Goal: Navigation & Orientation: Find specific page/section

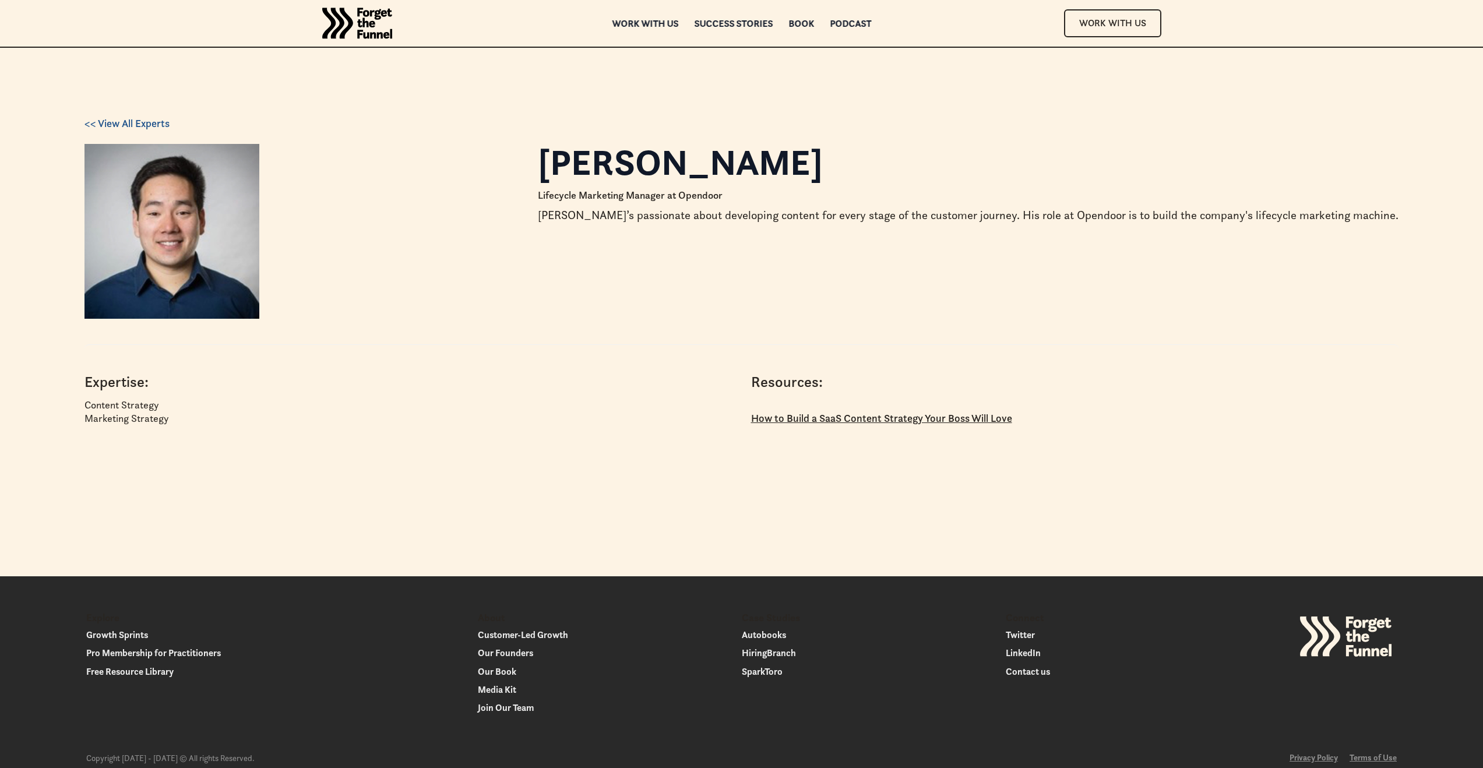
click at [661, 20] on div "Work with us" at bounding box center [645, 23] width 66 height 8
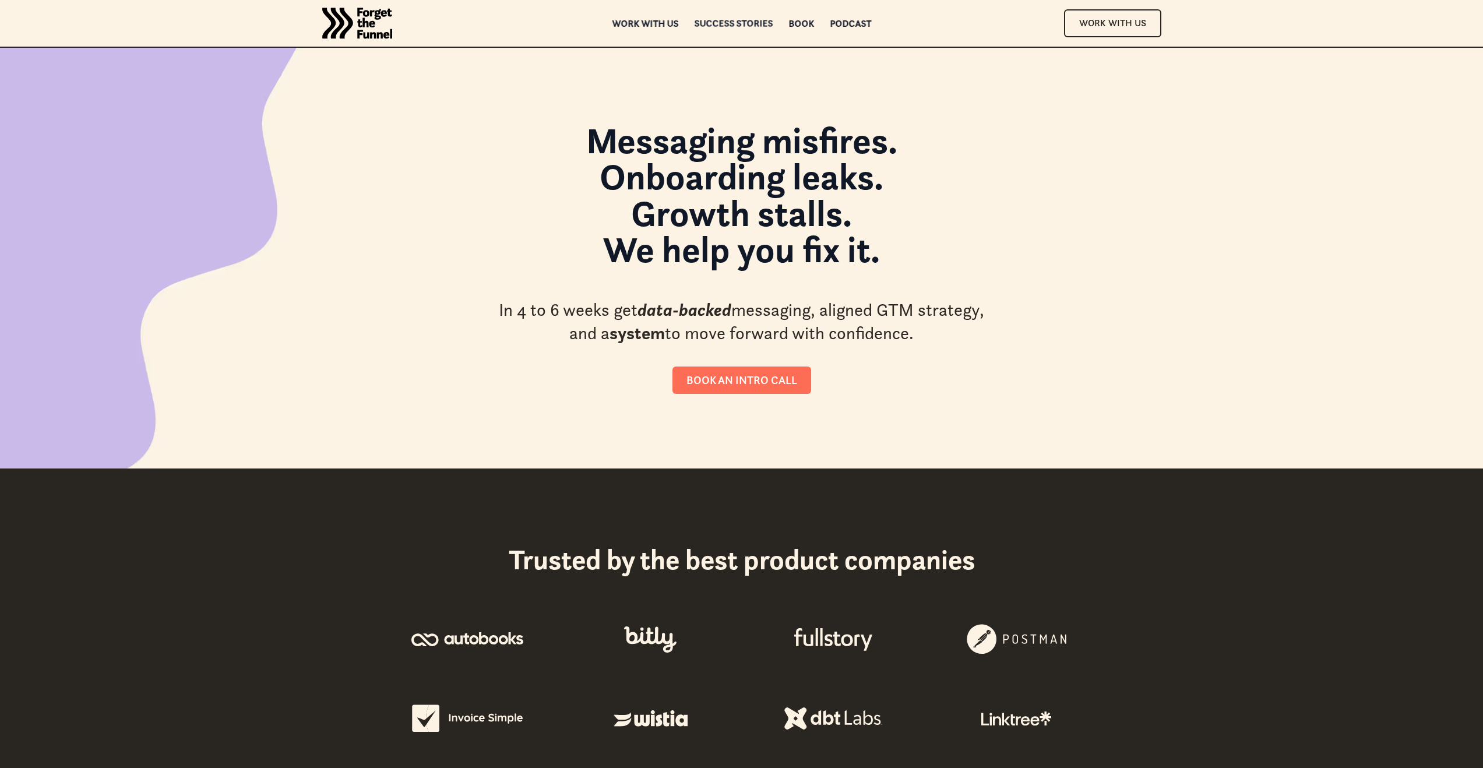
click at [745, 26] on div "Success Stories" at bounding box center [733, 23] width 79 height 8
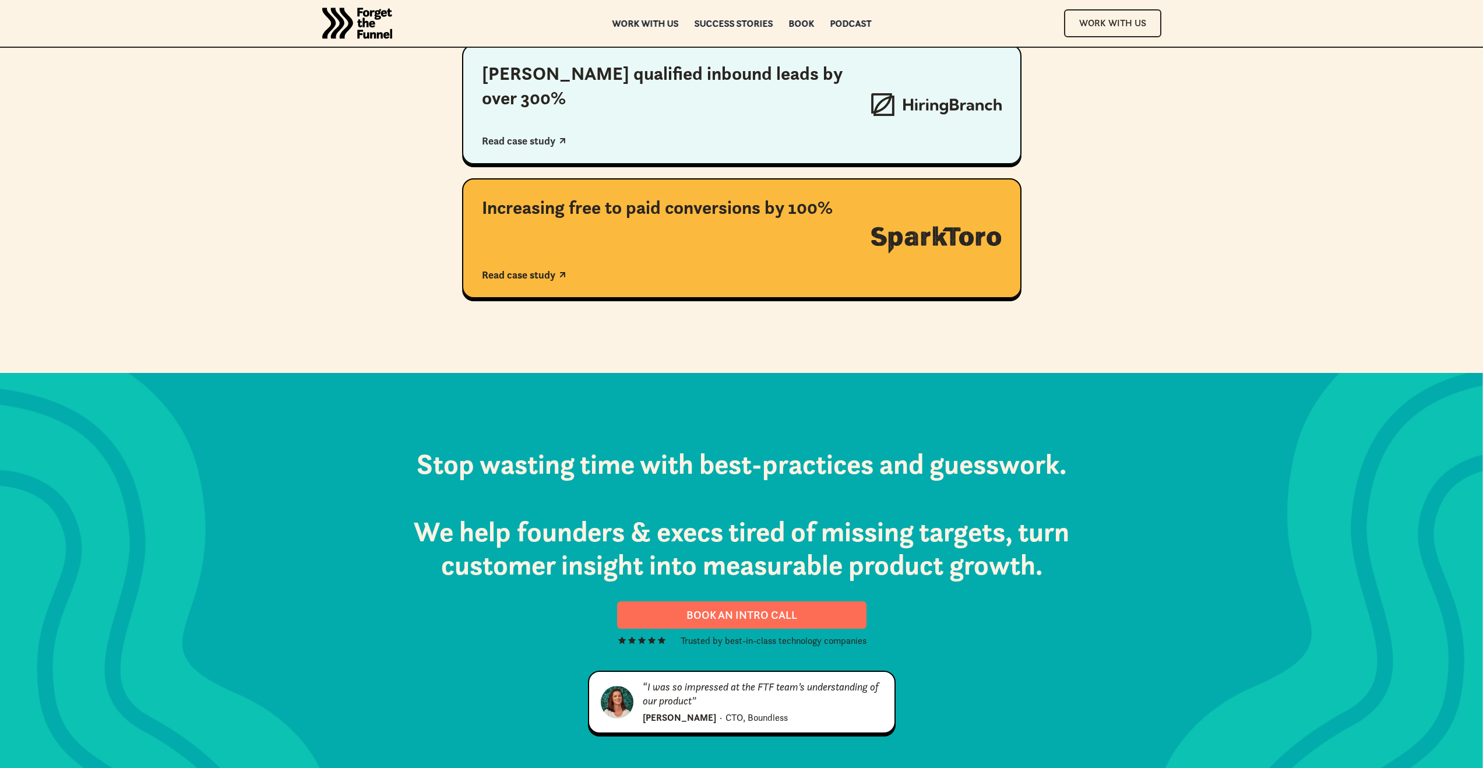
scroll to position [206, 0]
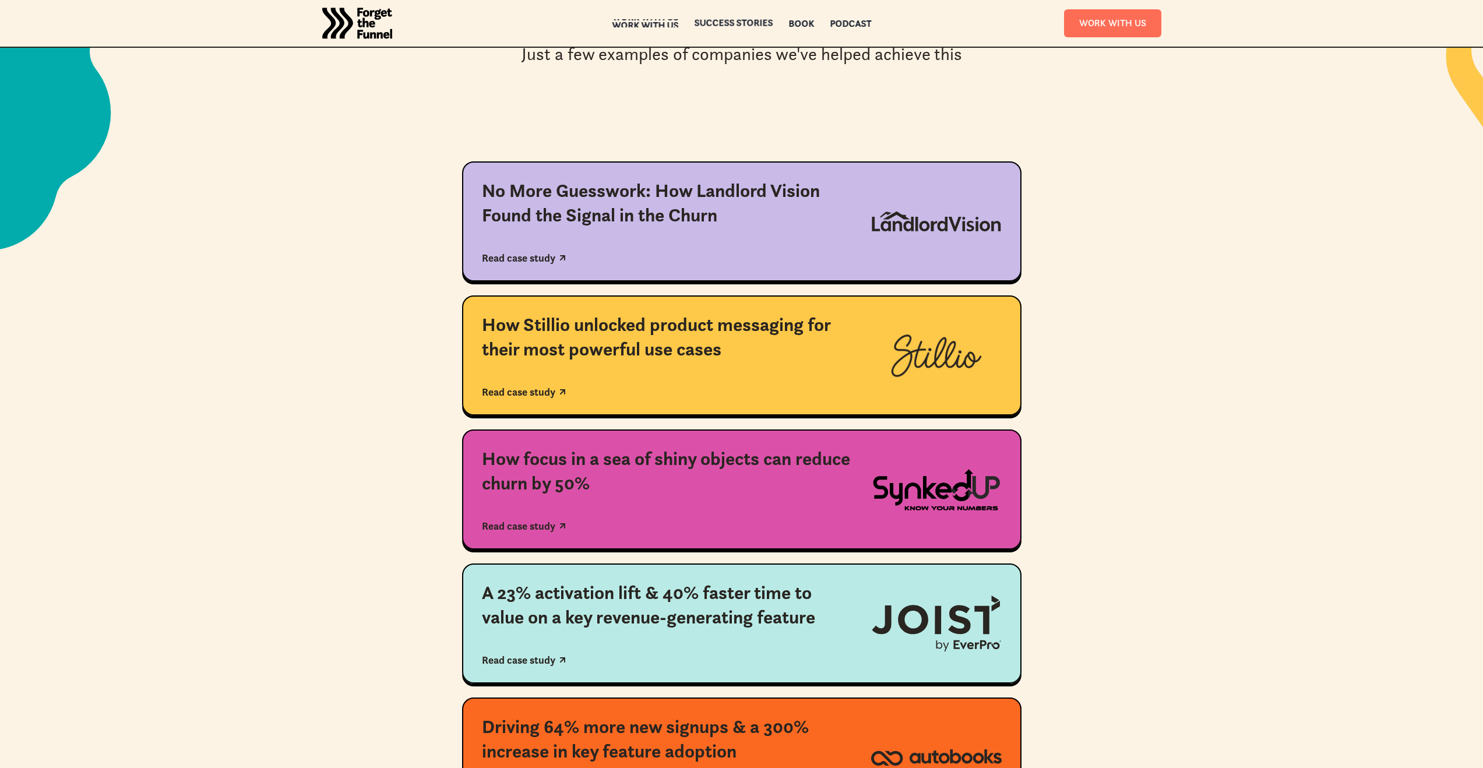
click at [661, 24] on div "Work with us" at bounding box center [645, 25] width 66 height 8
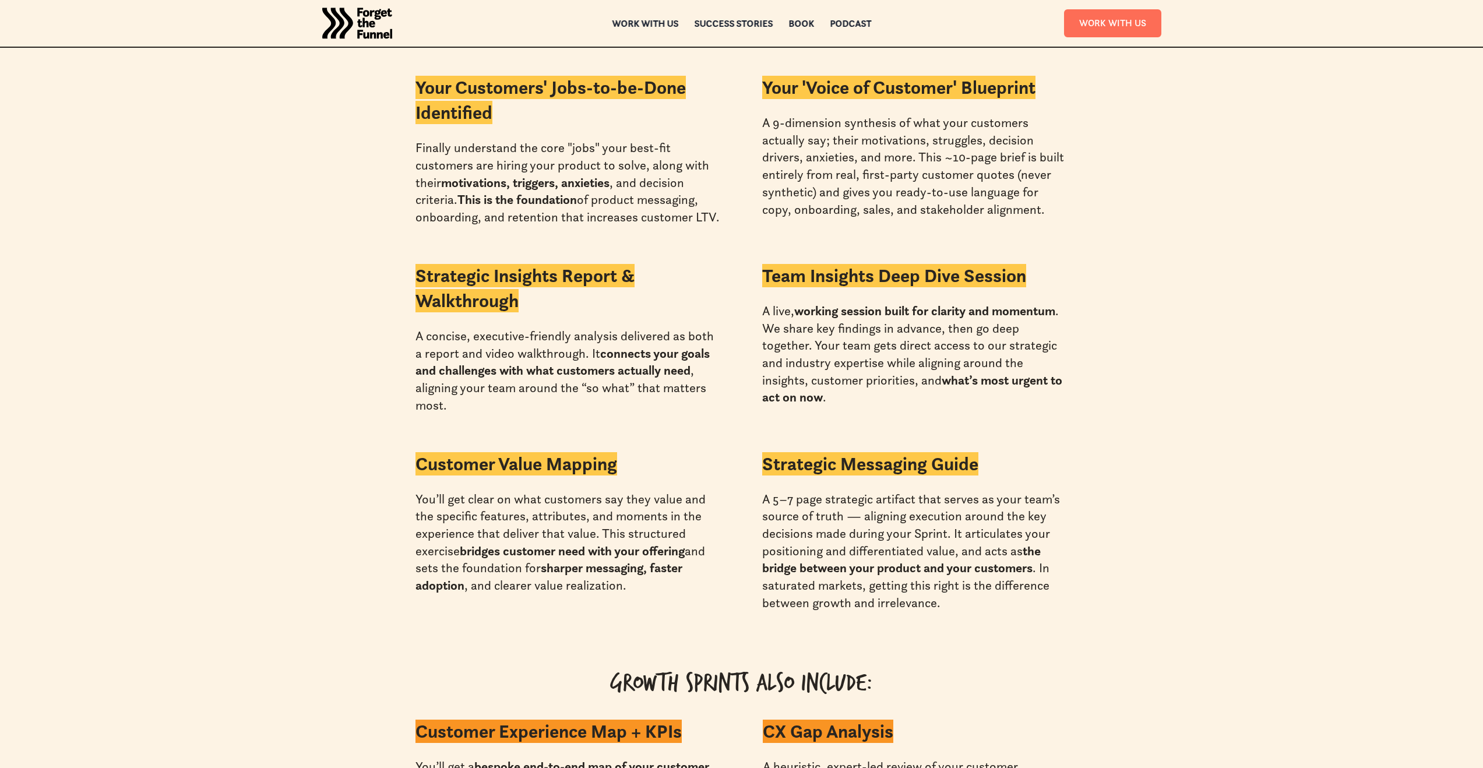
scroll to position [3268, 0]
